Goal: Register for event/course

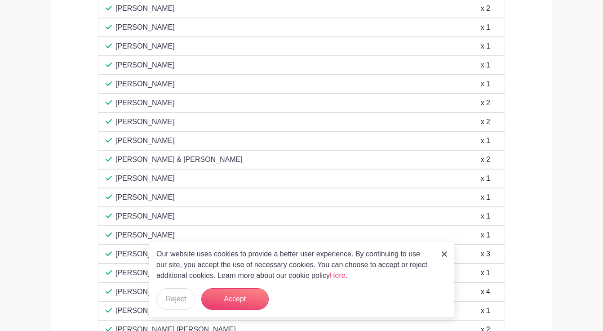
scroll to position [835, 0]
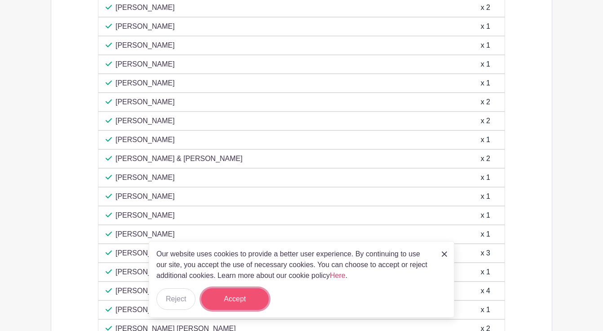
click at [251, 298] on button "Accept" at bounding box center [234, 299] width 67 height 22
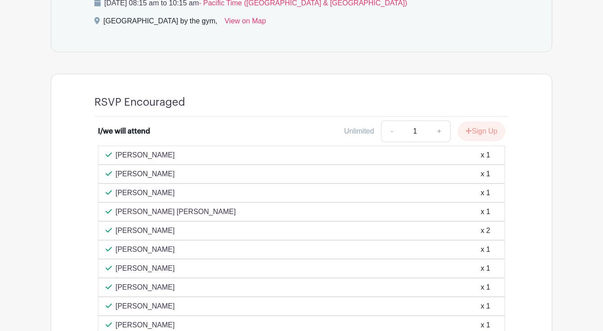
scroll to position [459, 0]
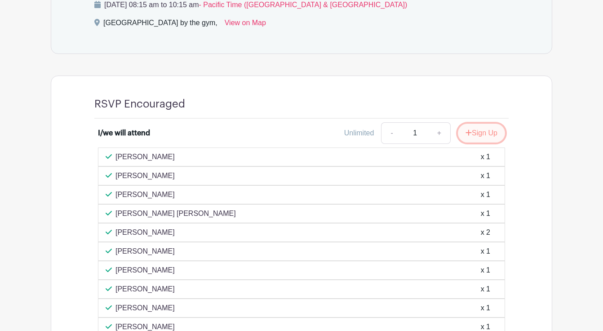
click at [474, 131] on button "Sign Up" at bounding box center [481, 133] width 47 height 19
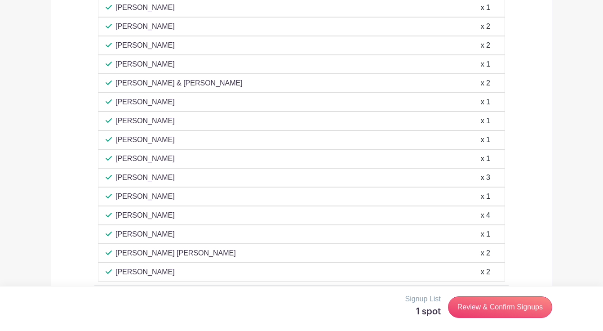
scroll to position [943, 0]
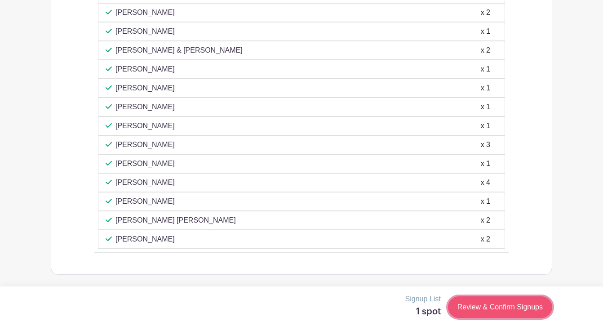
click at [508, 308] on link "Review & Confirm Signups" at bounding box center [500, 307] width 104 height 22
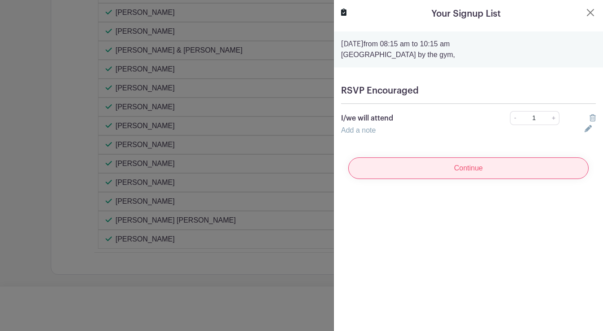
click at [452, 174] on input "Continue" at bounding box center [468, 168] width 240 height 22
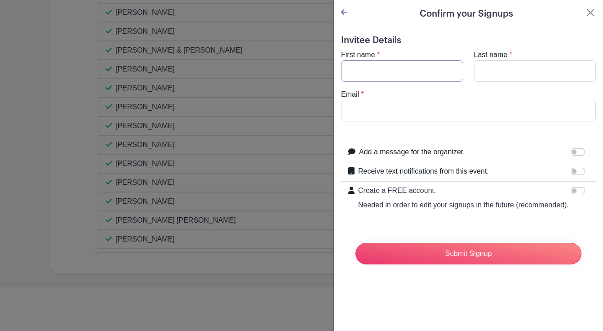
click at [396, 71] on input "First name" at bounding box center [402, 71] width 122 height 22
type input "[PERSON_NAME]"
click at [536, 68] on input "Last name" at bounding box center [535, 71] width 122 height 22
type input "[PERSON_NAME]"
click at [456, 107] on input "Email" at bounding box center [468, 111] width 255 height 22
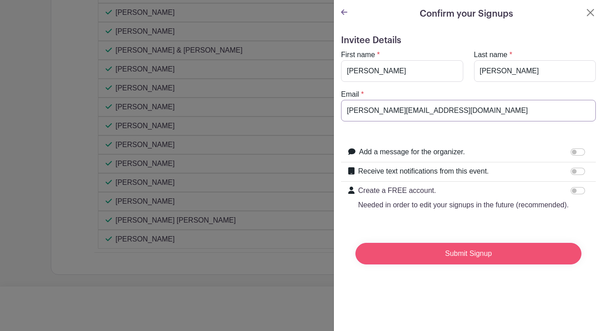
type input "[PERSON_NAME][EMAIL_ADDRESS][DOMAIN_NAME]"
click at [539, 259] on input "Submit Signup" at bounding box center [468, 254] width 226 height 22
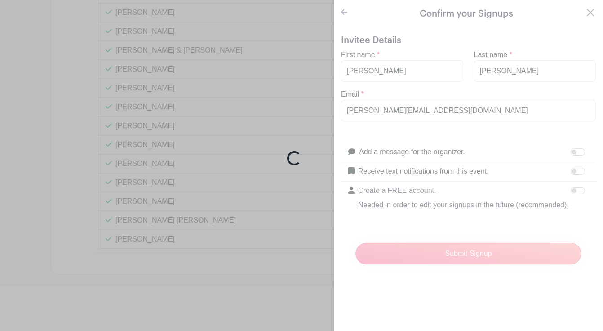
scroll to position [962, 0]
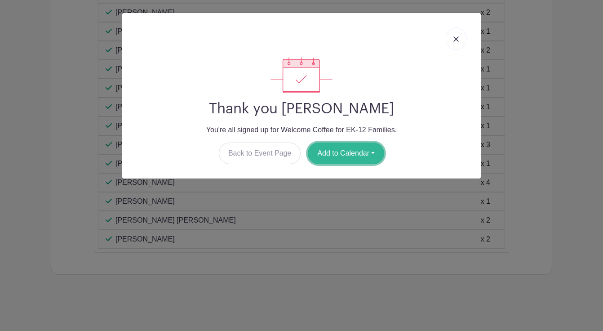
click at [343, 151] on button "Add to Calendar" at bounding box center [346, 153] width 76 height 22
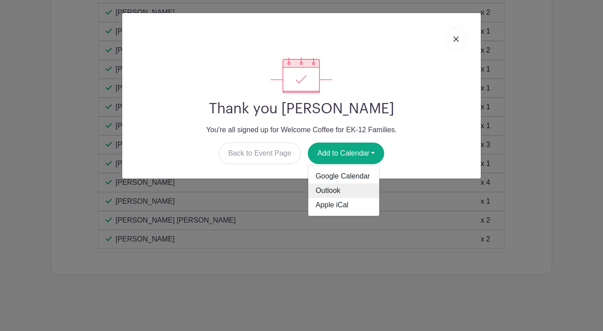
click at [332, 190] on link "Outlook" at bounding box center [343, 190] width 71 height 14
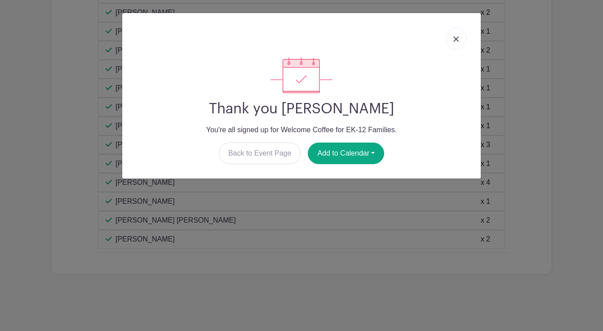
click at [456, 39] on img at bounding box center [455, 38] width 5 height 5
click at [456, 39] on div "[PERSON_NAME] x 1" at bounding box center [301, 31] width 407 height 19
